Goal: Task Accomplishment & Management: Use online tool/utility

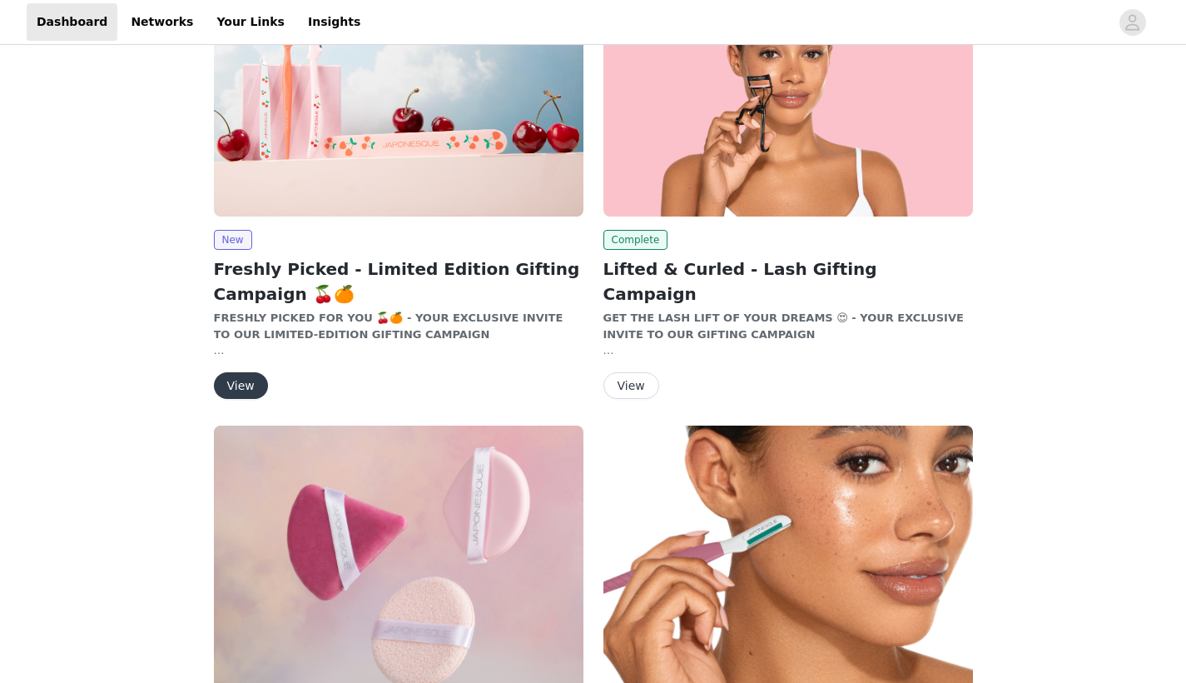
scroll to position [191, 0]
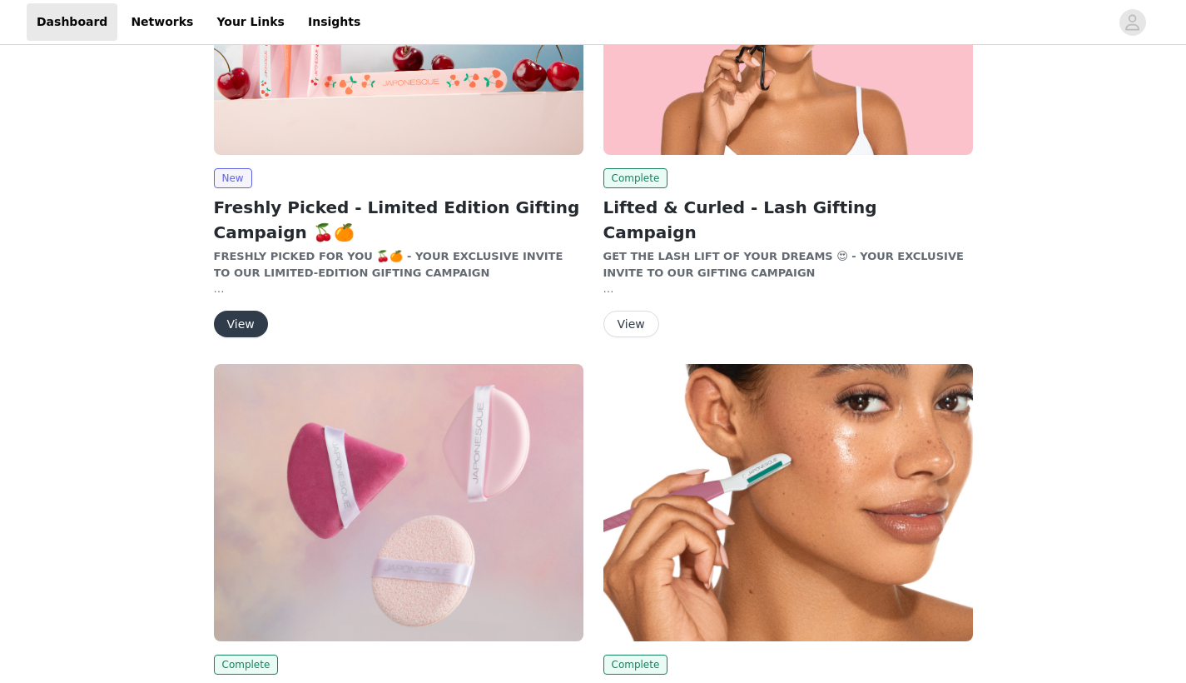
click at [241, 321] on button "View" at bounding box center [241, 323] width 54 height 27
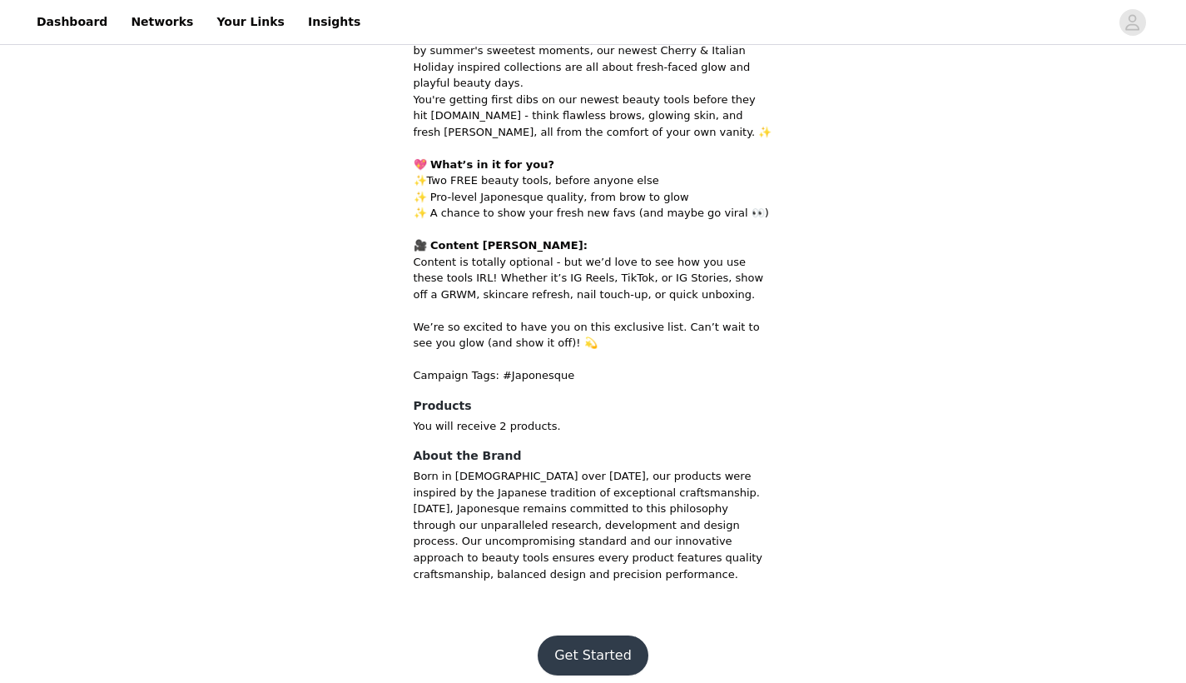
scroll to position [527, 0]
click at [602, 643] on button "Get Started" at bounding box center [593, 657] width 111 height 40
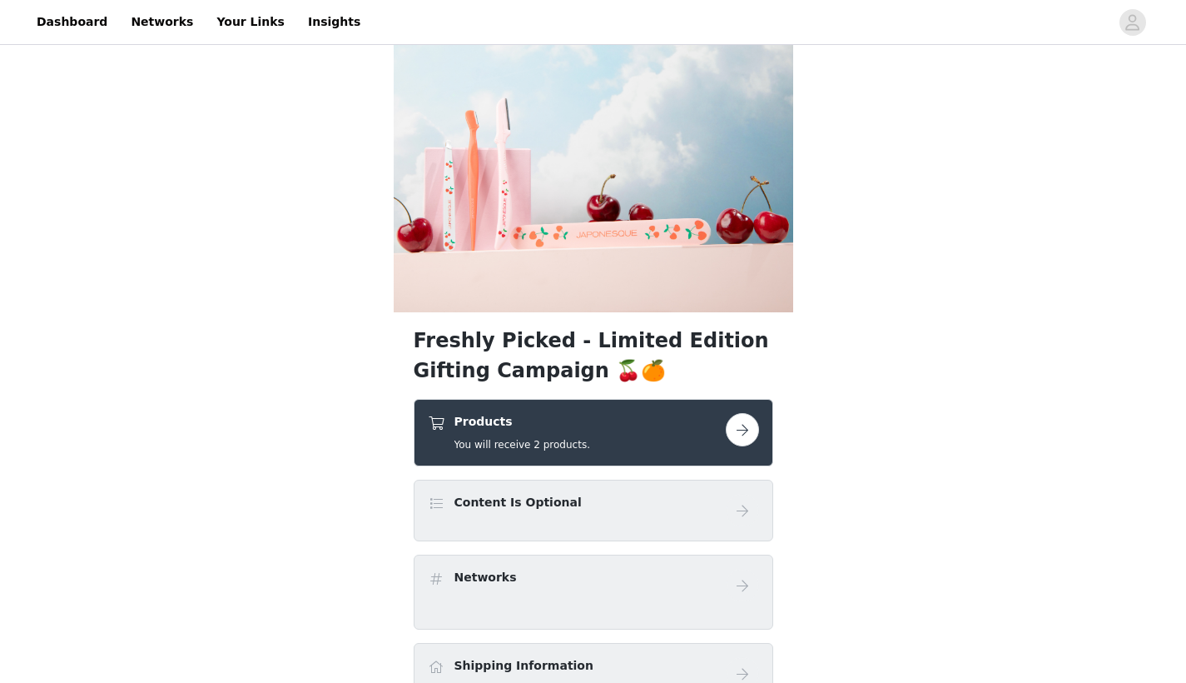
scroll to position [37, 0]
click at [712, 436] on div "Products You will receive 2 products." at bounding box center [577, 431] width 298 height 39
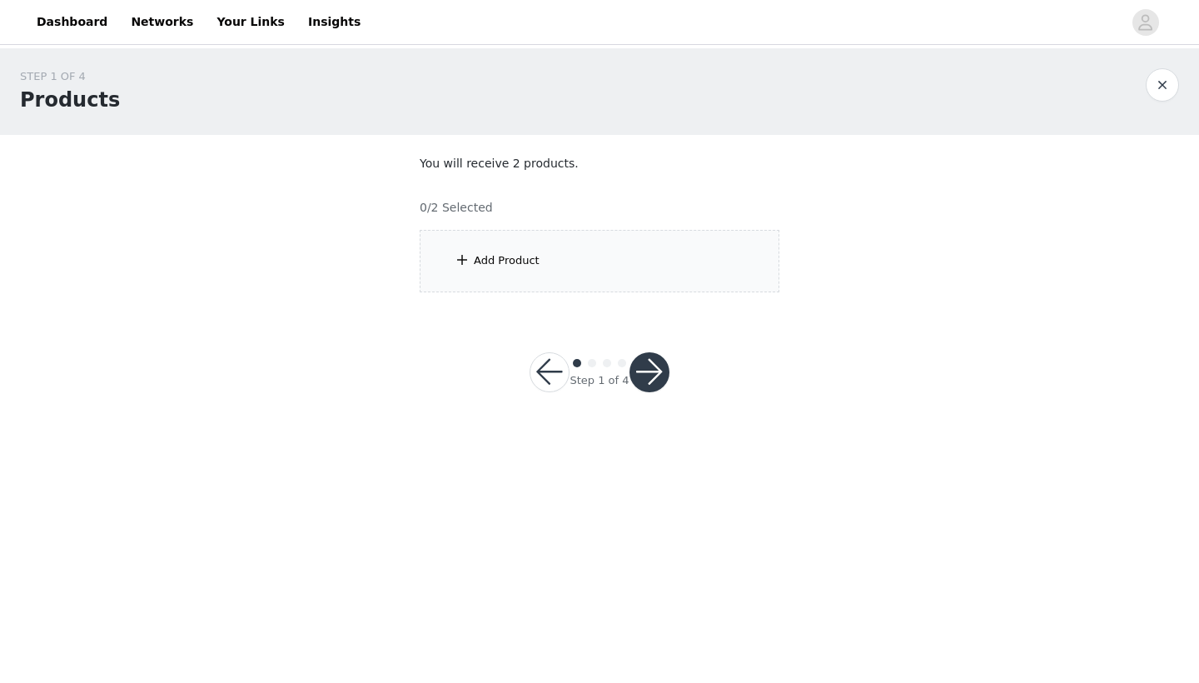
click at [642, 290] on div "Add Product" at bounding box center [600, 261] width 360 height 62
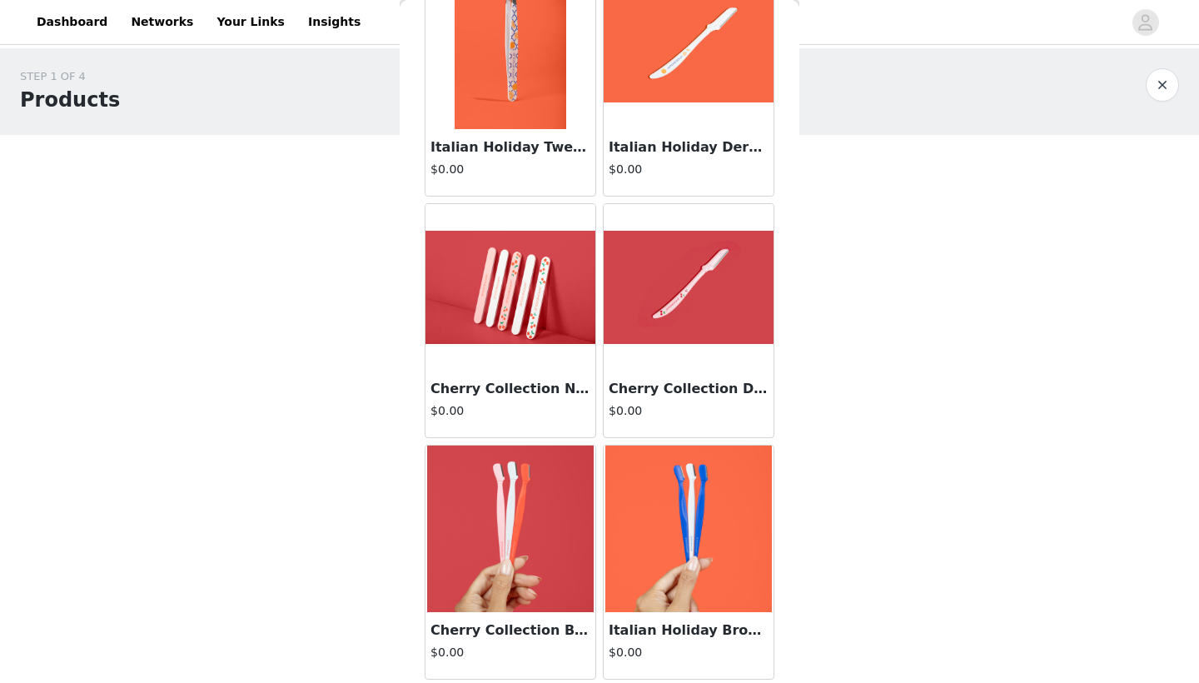
scroll to position [363, 0]
click at [673, 519] on img at bounding box center [688, 528] width 166 height 166
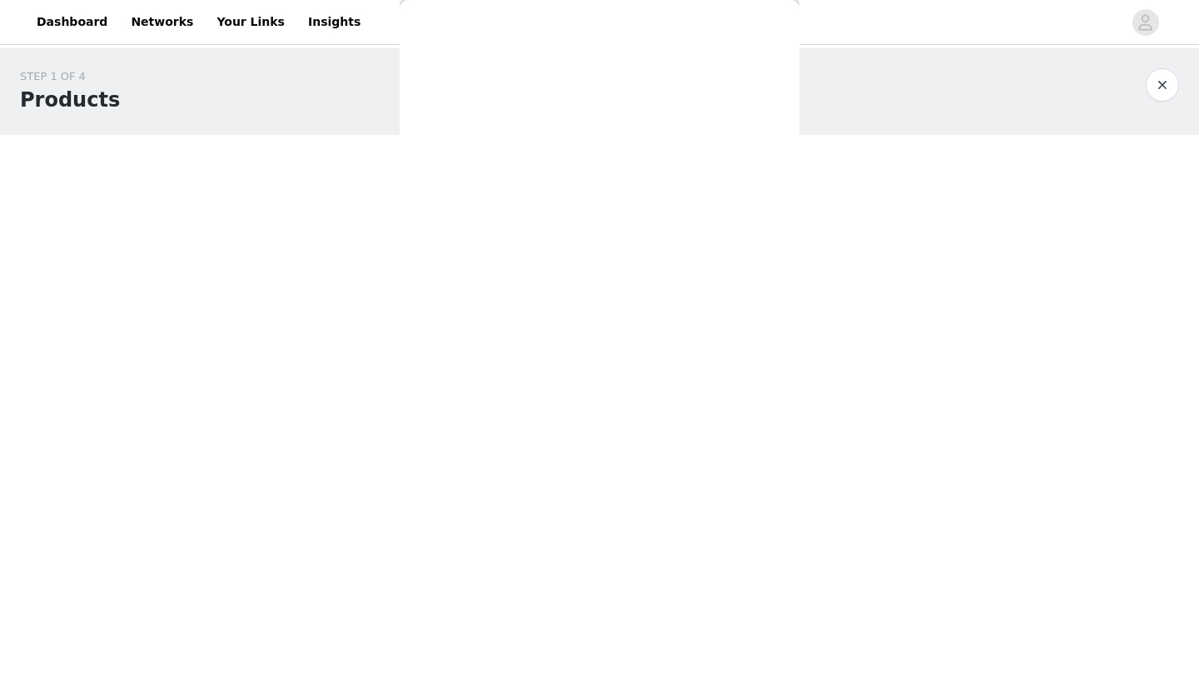
scroll to position [0, 0]
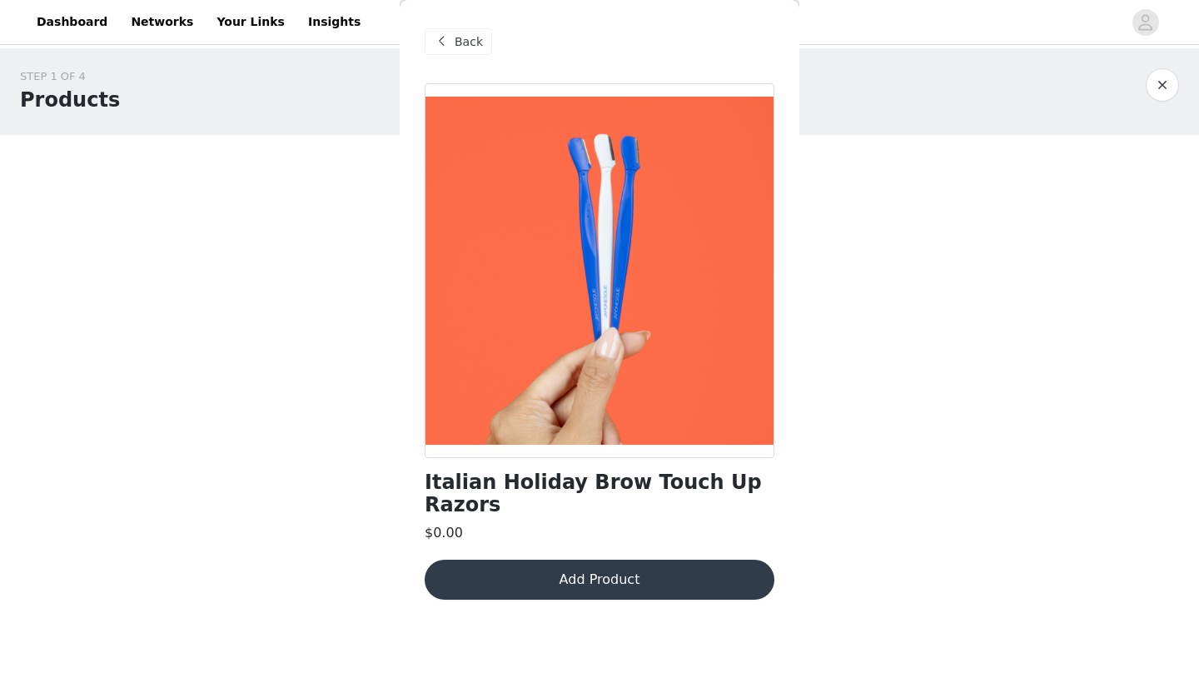
click at [452, 49] on div "Back" at bounding box center [457, 41] width 67 height 27
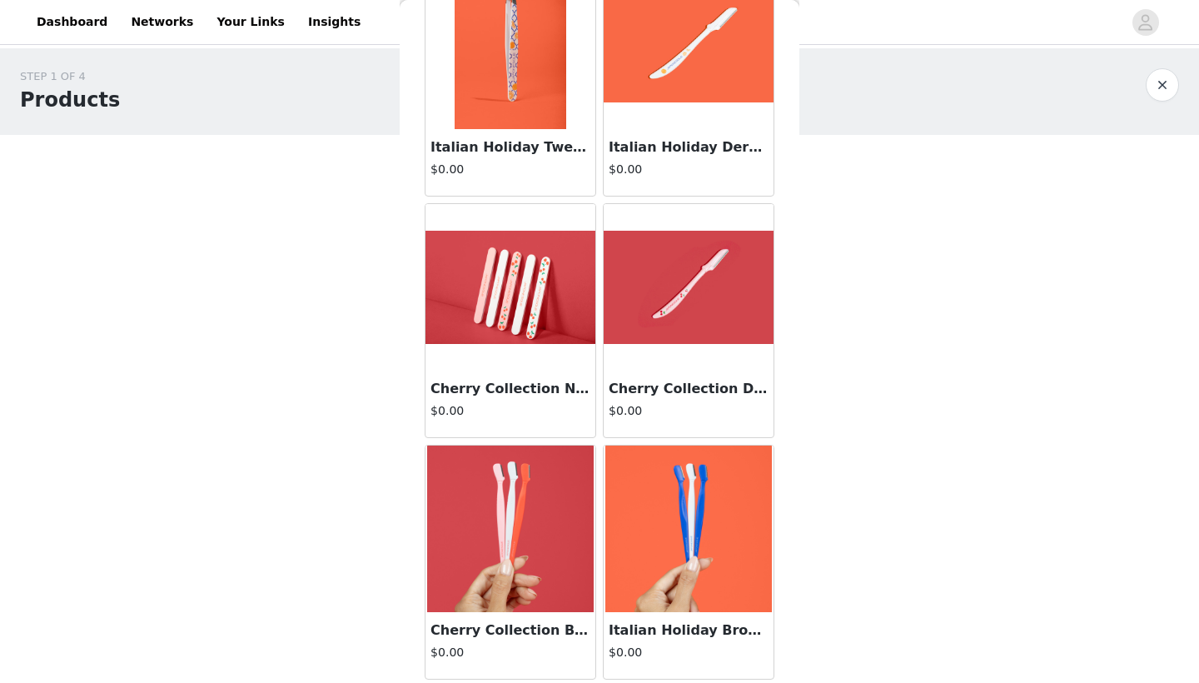
scroll to position [363, 0]
click at [698, 539] on img at bounding box center [688, 528] width 166 height 166
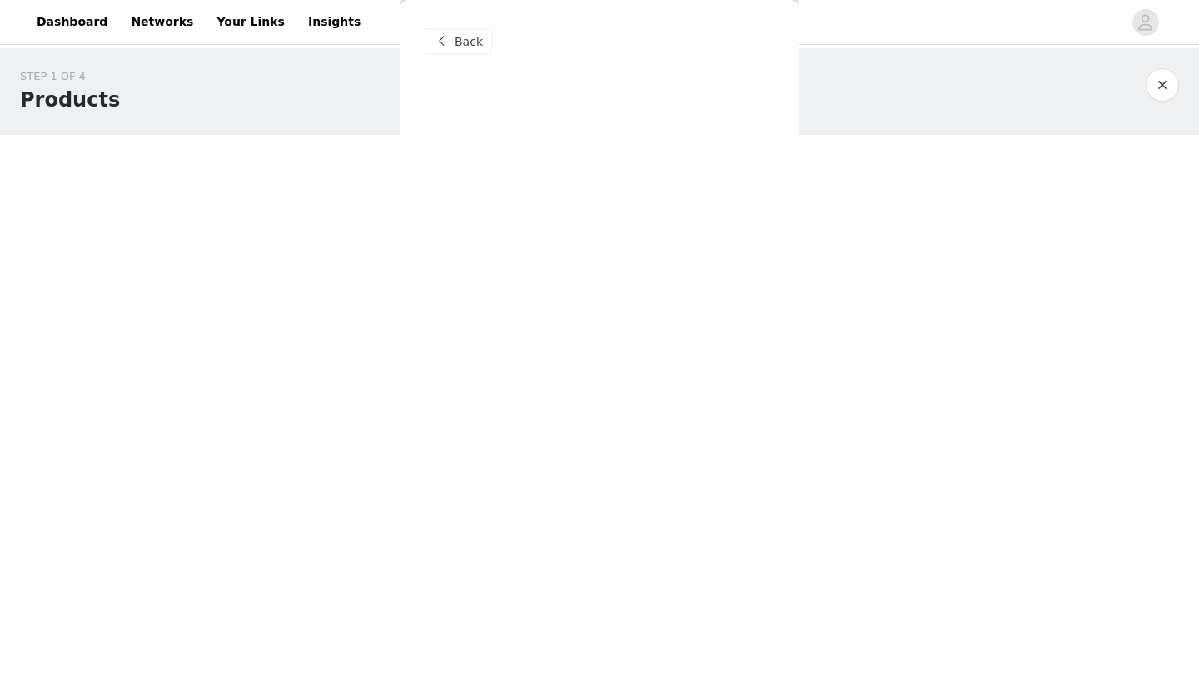
scroll to position [0, 0]
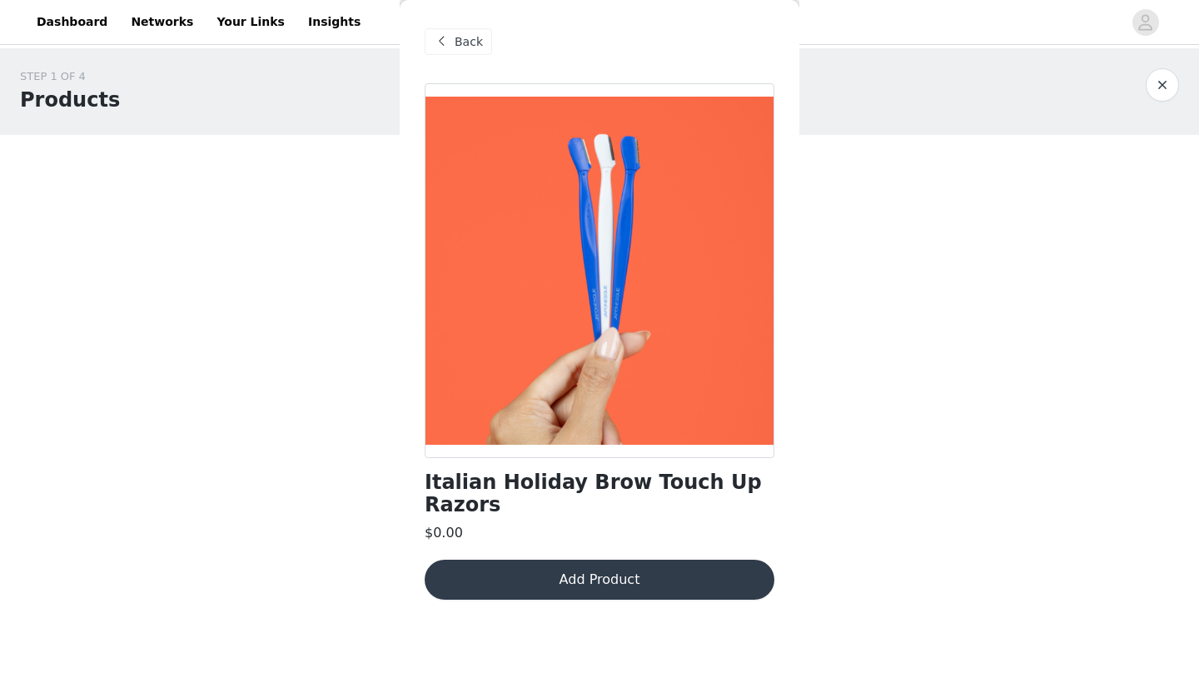
click at [640, 565] on button "Add Product" at bounding box center [599, 579] width 350 height 40
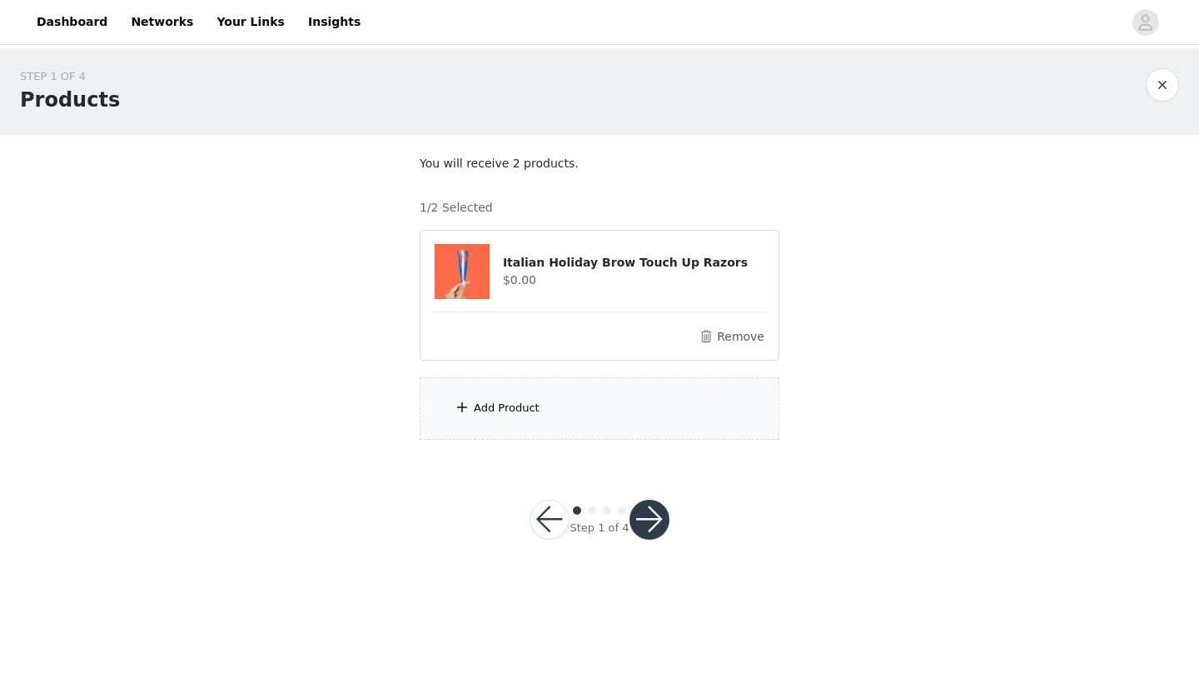
click at [580, 409] on div "Add Product" at bounding box center [600, 408] width 360 height 62
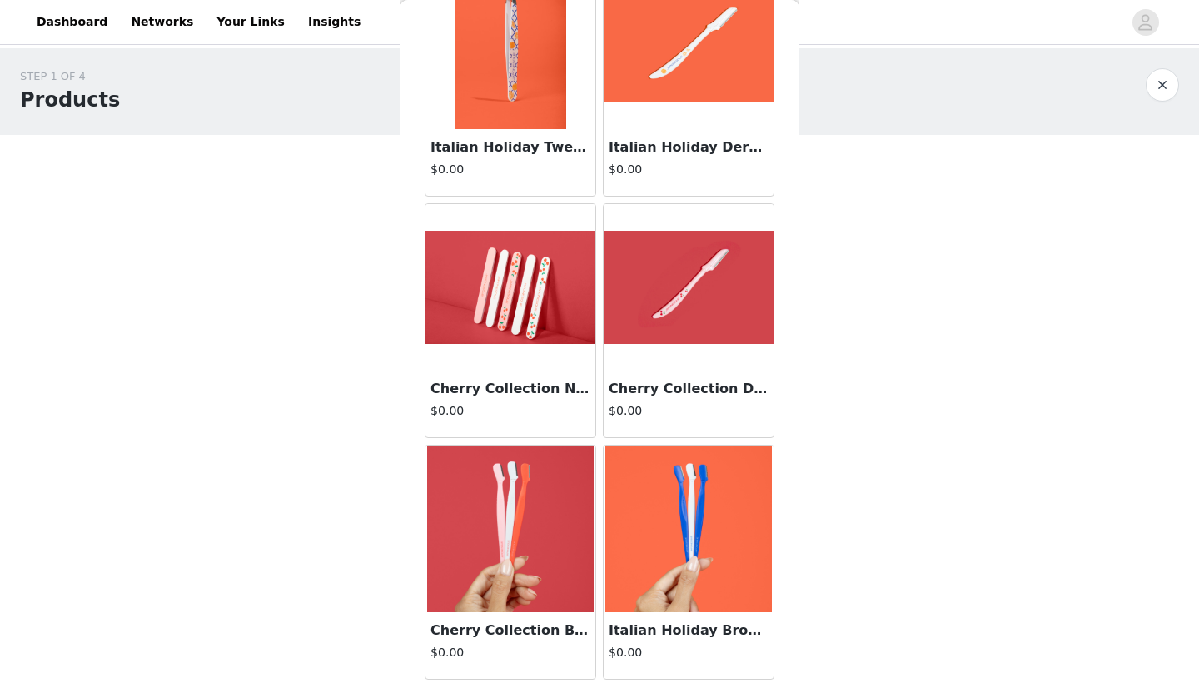
scroll to position [363, 0]
